Goal: Complete application form: Complete application form

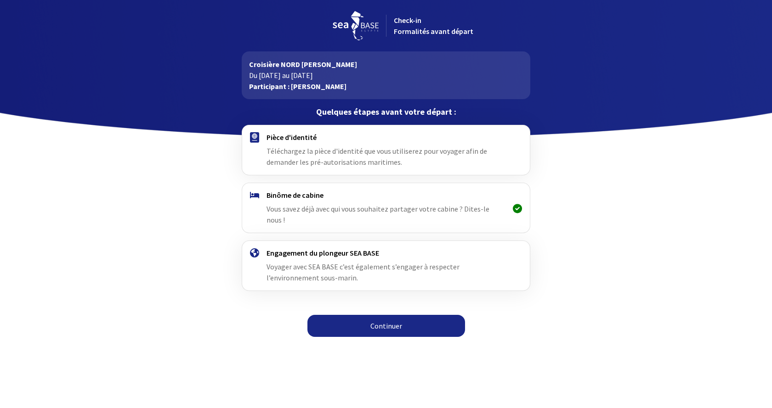
click at [328, 157] on div "Pièce d'identité Téléchargez la pièce d'identité que vous utiliserez pour voyag…" at bounding box center [385, 150] width 238 height 35
click at [397, 317] on link "Continuer" at bounding box center [386, 326] width 158 height 22
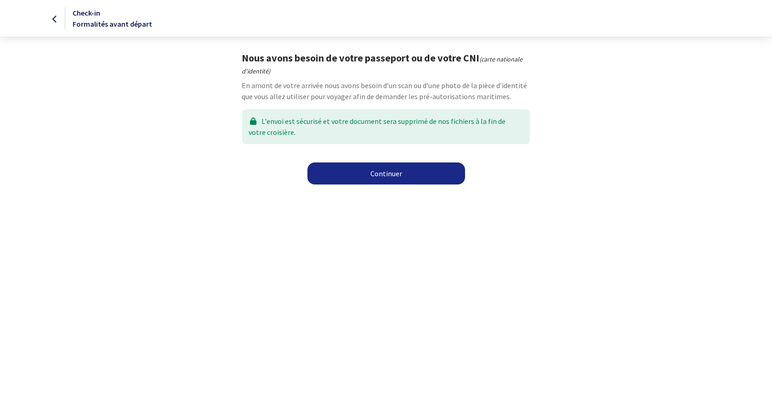
click at [386, 177] on link "Continuer" at bounding box center [386, 174] width 158 height 22
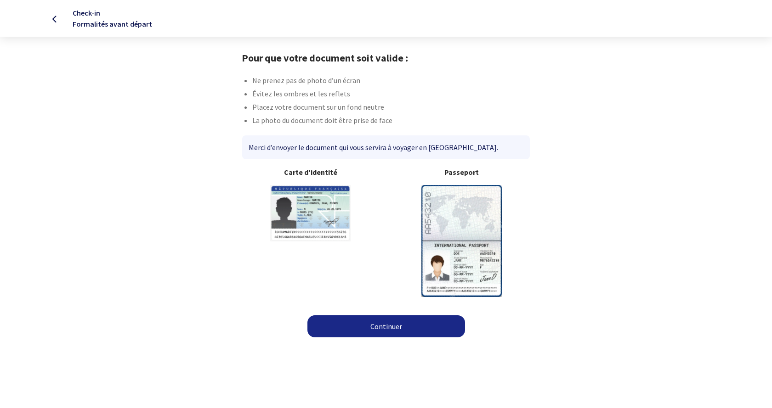
click at [464, 237] on img at bounding box center [461, 241] width 80 height 112
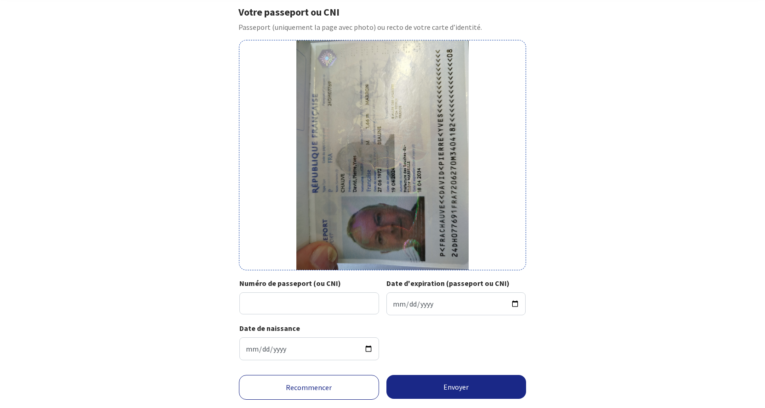
scroll to position [71, 0]
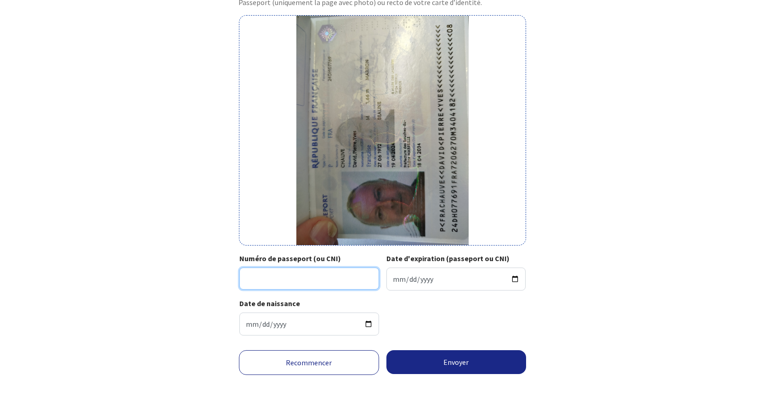
click at [255, 278] on input "Numéro de passeport (ou CNI)" at bounding box center [309, 279] width 140 height 22
type input "24DH07769"
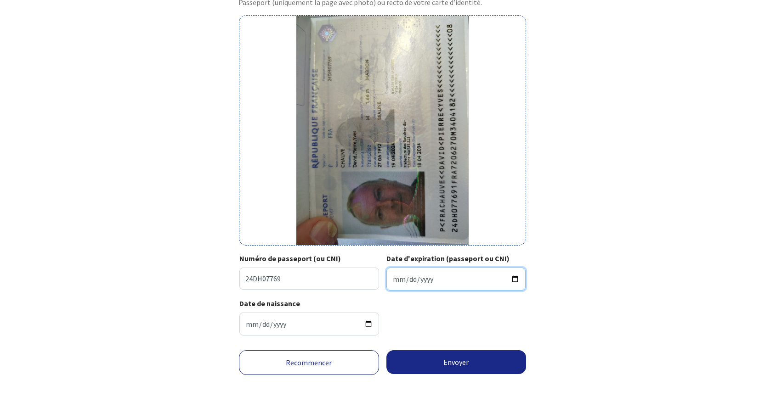
click at [417, 279] on input "Date d'expiration (passeport ou CNI)" at bounding box center [456, 279] width 140 height 23
click at [396, 281] on input "Date d'expiration (passeport ou CNI)" at bounding box center [456, 279] width 140 height 23
type input "2034-04-18"
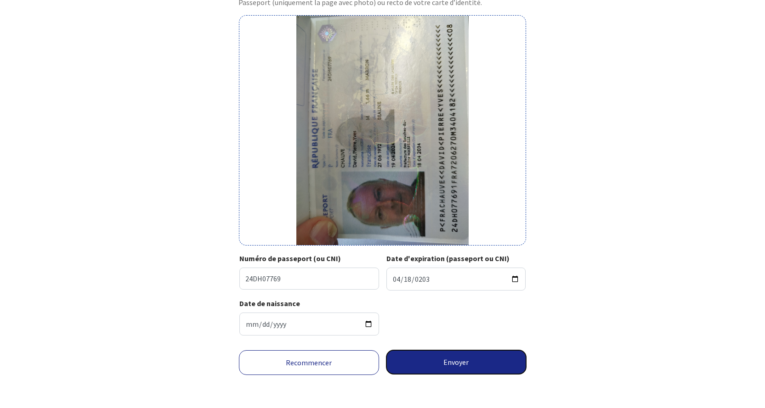
click at [450, 365] on button "Envoyer" at bounding box center [456, 363] width 140 height 24
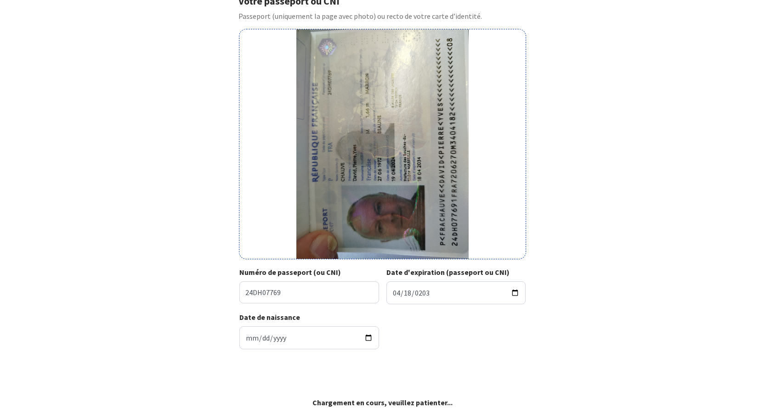
scroll to position [57, 0]
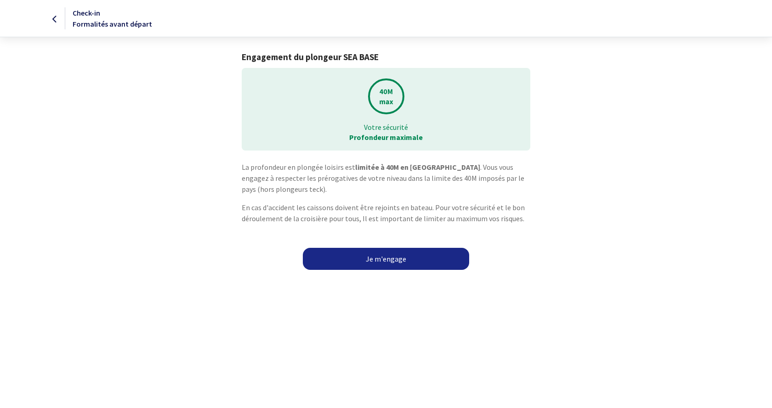
click at [399, 261] on link "Je m'engage" at bounding box center [386, 259] width 166 height 22
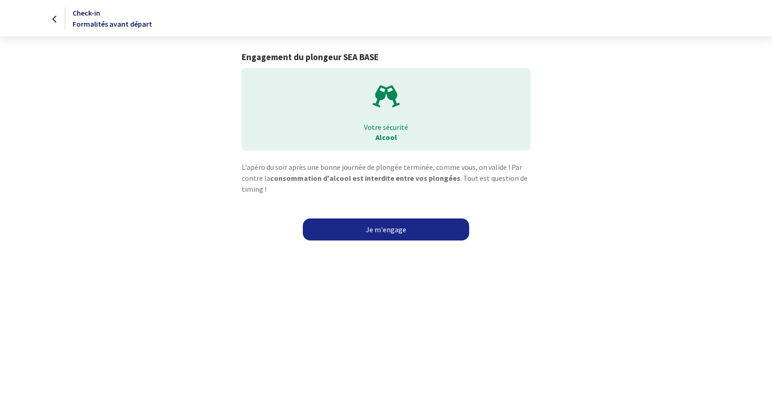
click at [389, 234] on link "Je m'engage" at bounding box center [386, 230] width 166 height 22
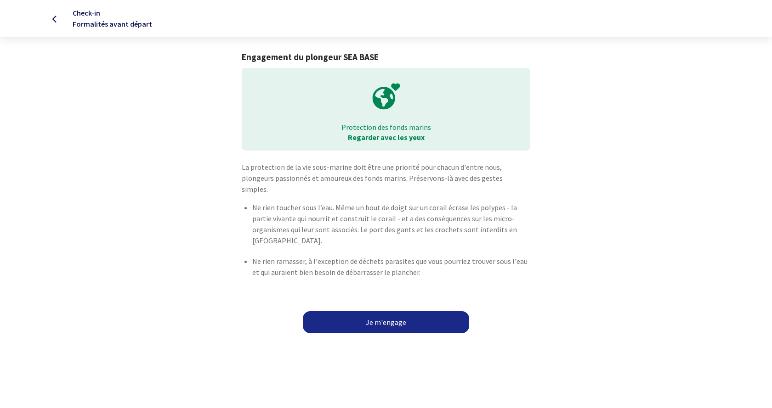
click at [374, 314] on link "Je m'engage" at bounding box center [386, 323] width 166 height 22
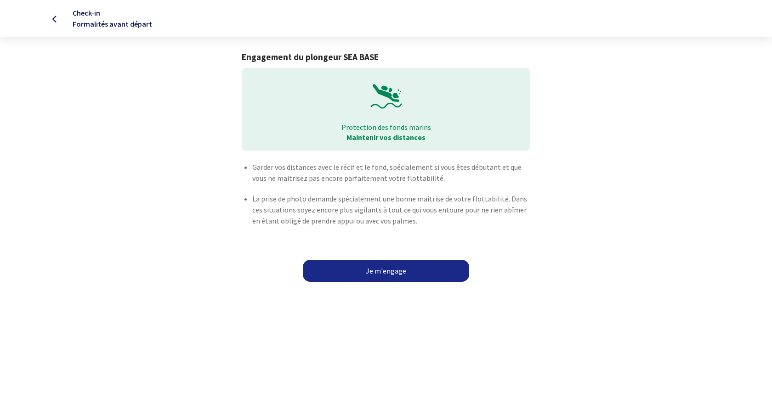
click at [392, 269] on link "Je m'engage" at bounding box center [386, 271] width 166 height 22
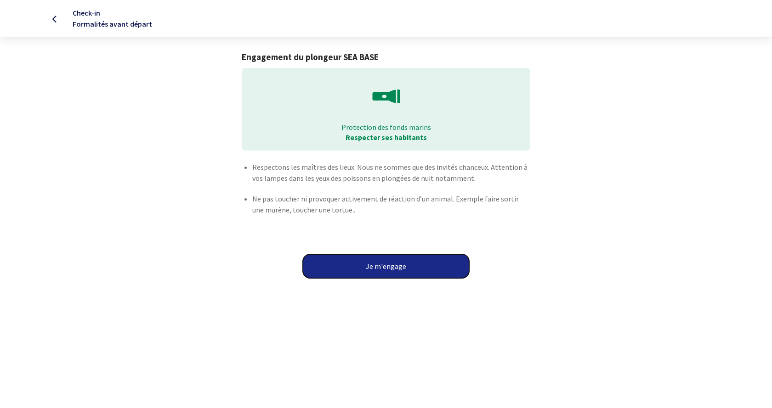
click at [385, 268] on button "Je m'engage" at bounding box center [386, 267] width 166 height 24
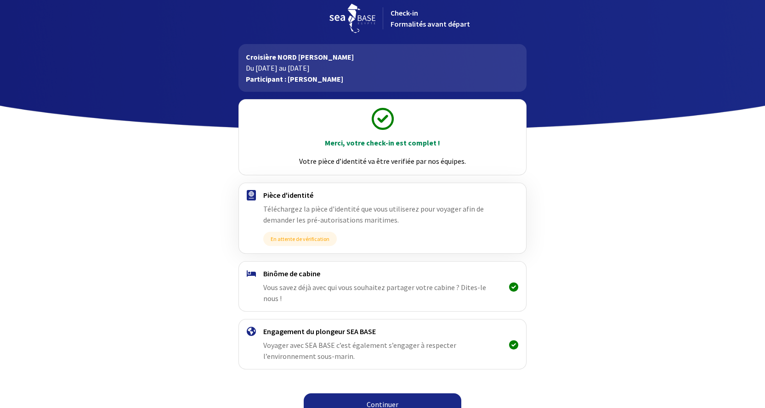
scroll to position [9, 0]
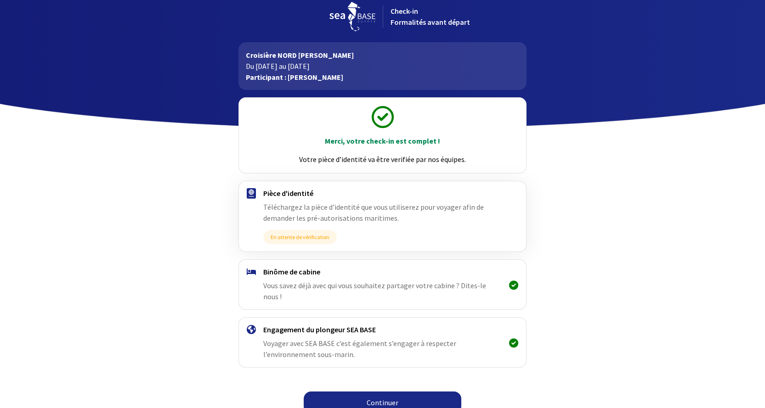
click at [387, 396] on link "Continuer" at bounding box center [383, 403] width 158 height 22
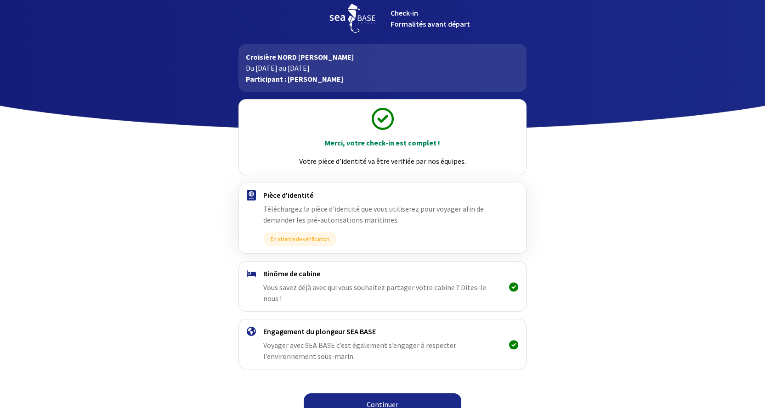
scroll to position [9, 0]
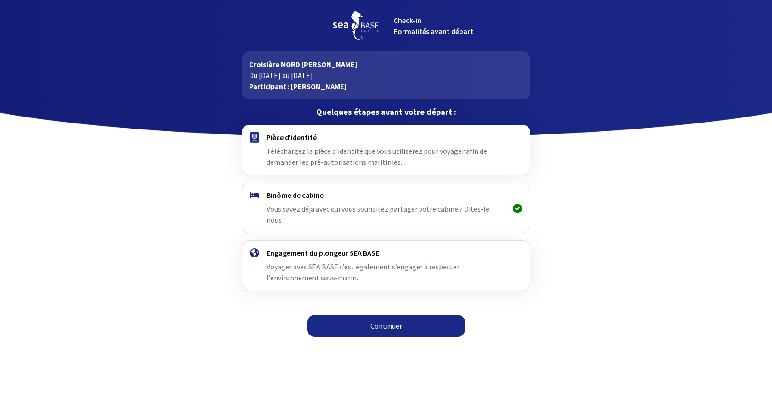
click at [387, 318] on link "Continuer" at bounding box center [386, 326] width 158 height 22
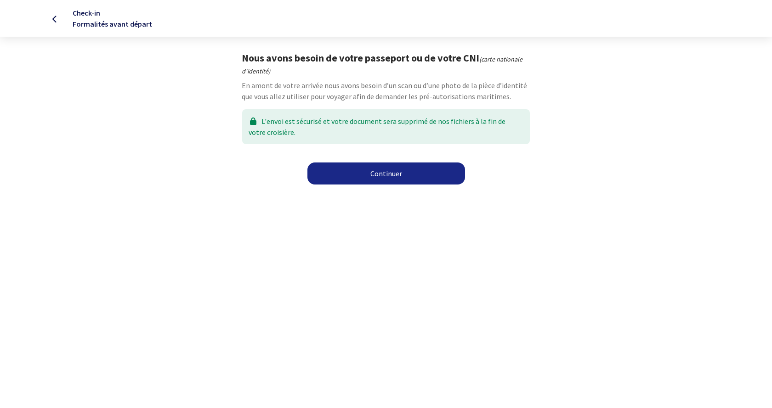
click at [394, 172] on link "Continuer" at bounding box center [386, 174] width 158 height 22
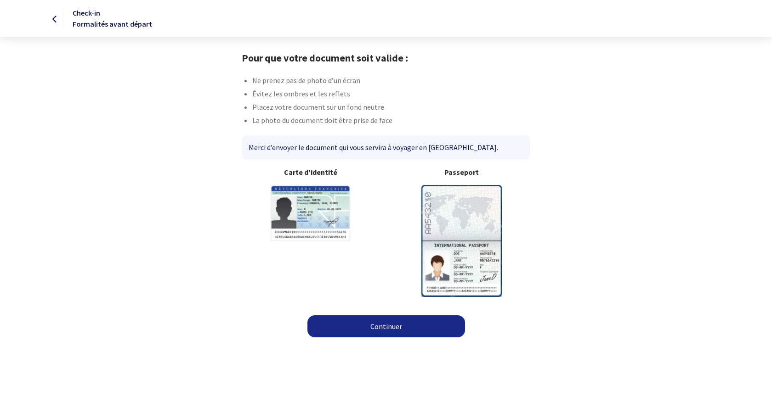
click at [476, 232] on img at bounding box center [461, 241] width 80 height 112
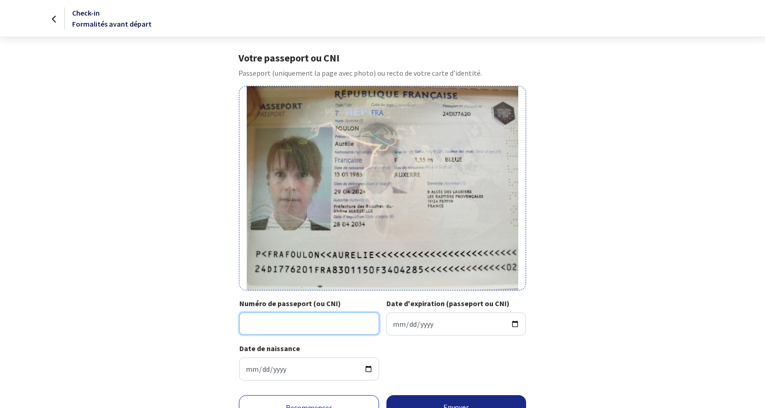
click at [266, 317] on input "Numéro de passeport (ou CNI)" at bounding box center [309, 324] width 140 height 22
type input "24DI77620"
click at [409, 323] on input "Date d'expiration (passeport ou CNI)" at bounding box center [456, 324] width 140 height 23
click at [396, 326] on input "Date d'expiration (passeport ou CNI)" at bounding box center [456, 324] width 140 height 23
type input "2034-04-28"
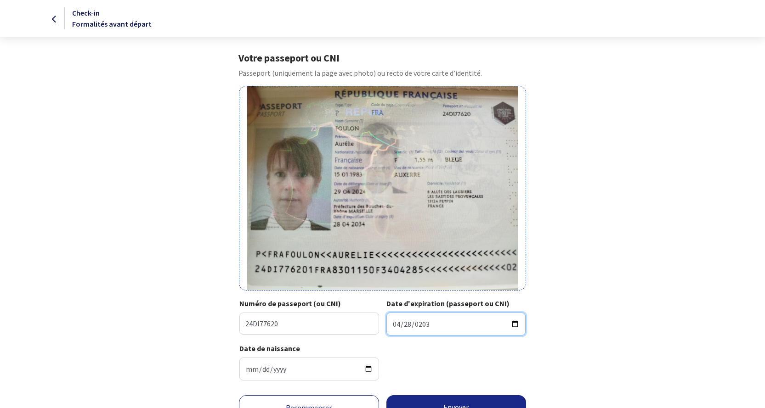
scroll to position [45, 0]
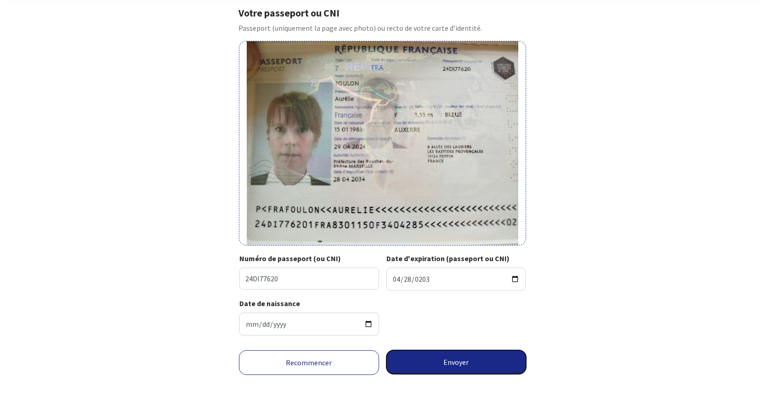
click at [459, 367] on button "Envoyer" at bounding box center [456, 363] width 140 height 24
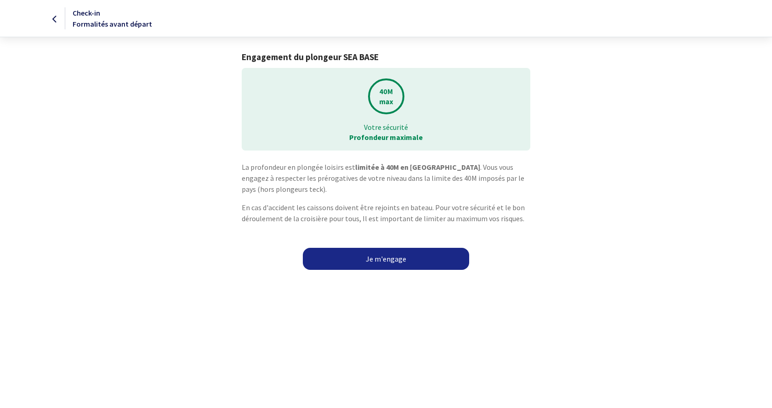
click at [382, 256] on link "Je m'engage" at bounding box center [386, 259] width 166 height 22
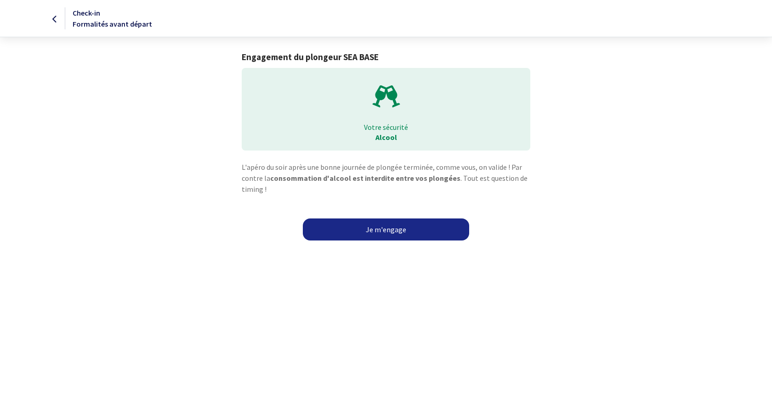
click at [397, 232] on link "Je m'engage" at bounding box center [386, 230] width 166 height 22
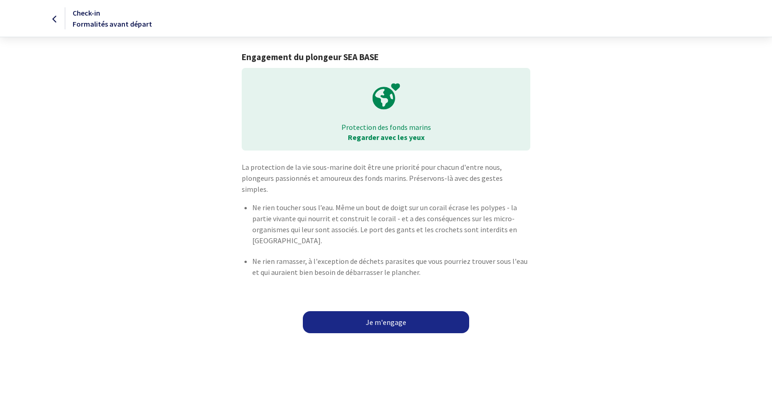
click at [382, 312] on link "Je m'engage" at bounding box center [386, 323] width 166 height 22
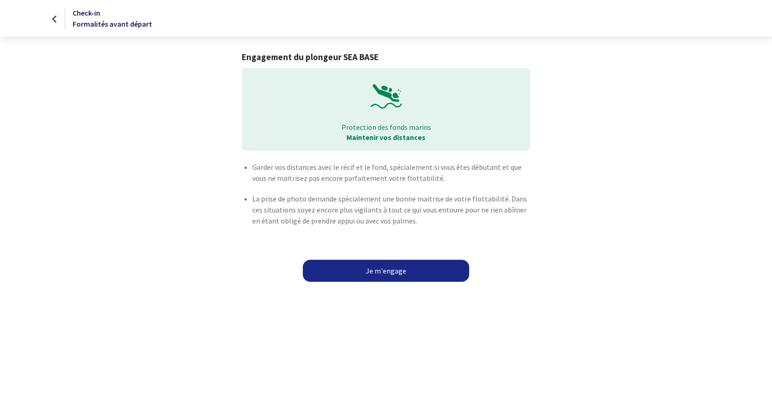
click at [387, 272] on link "Je m'engage" at bounding box center [386, 271] width 166 height 22
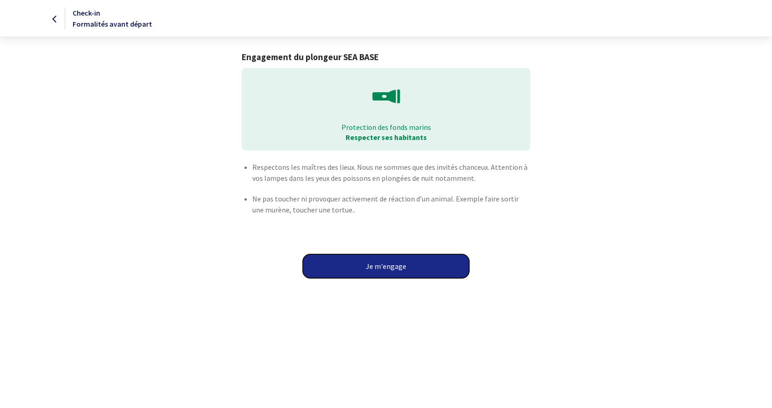
click at [383, 265] on button "Je m'engage" at bounding box center [386, 267] width 166 height 24
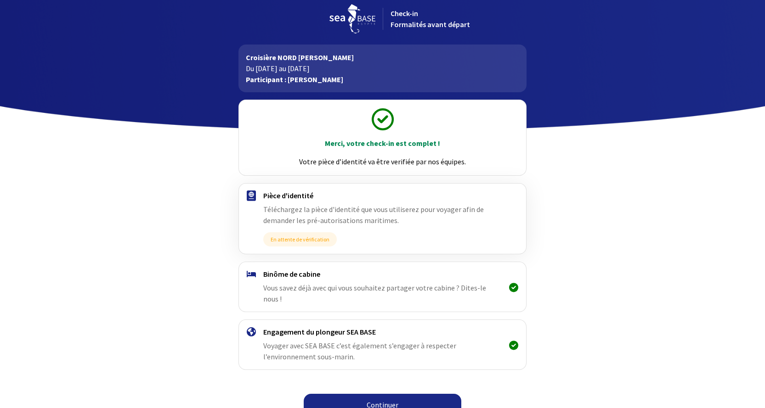
scroll to position [9, 0]
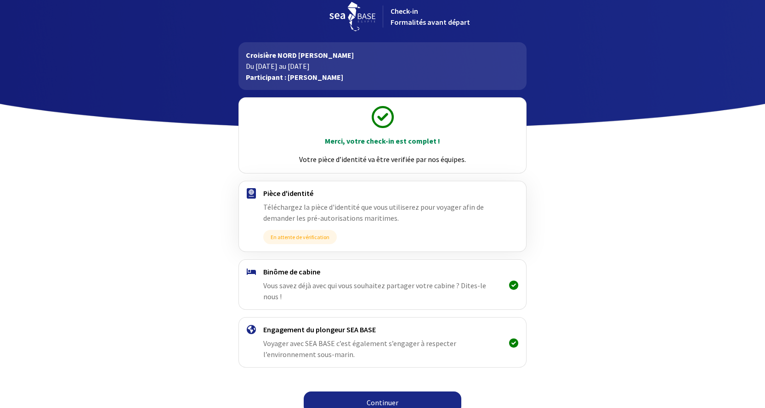
click at [382, 392] on link "Continuer" at bounding box center [383, 403] width 158 height 22
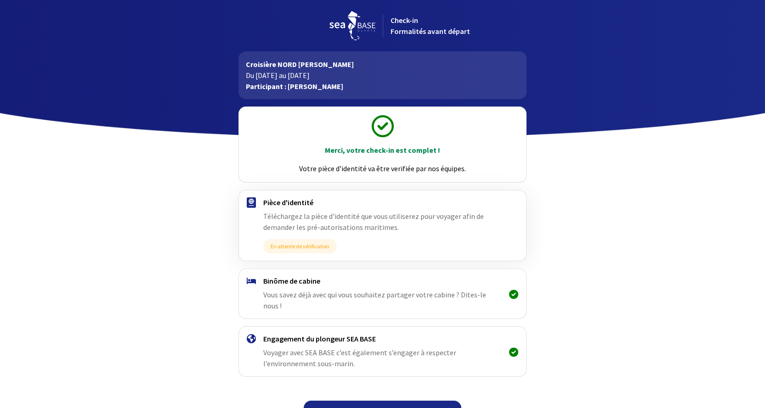
click at [391, 401] on link "Continuer" at bounding box center [383, 412] width 158 height 22
